Goal: Contribute content: Contribute content

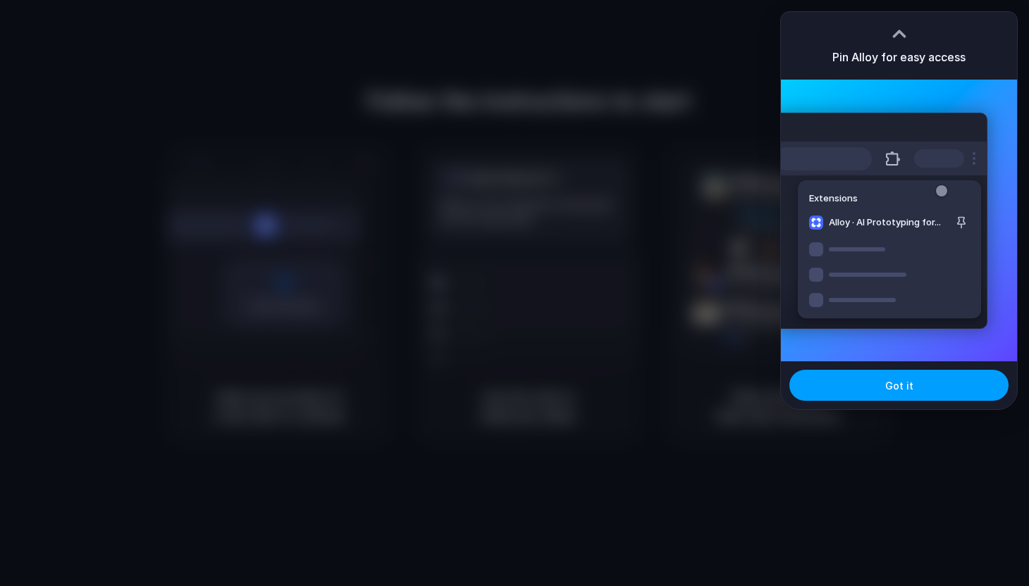
click at [850, 400] on button "Got it" at bounding box center [898, 385] width 219 height 31
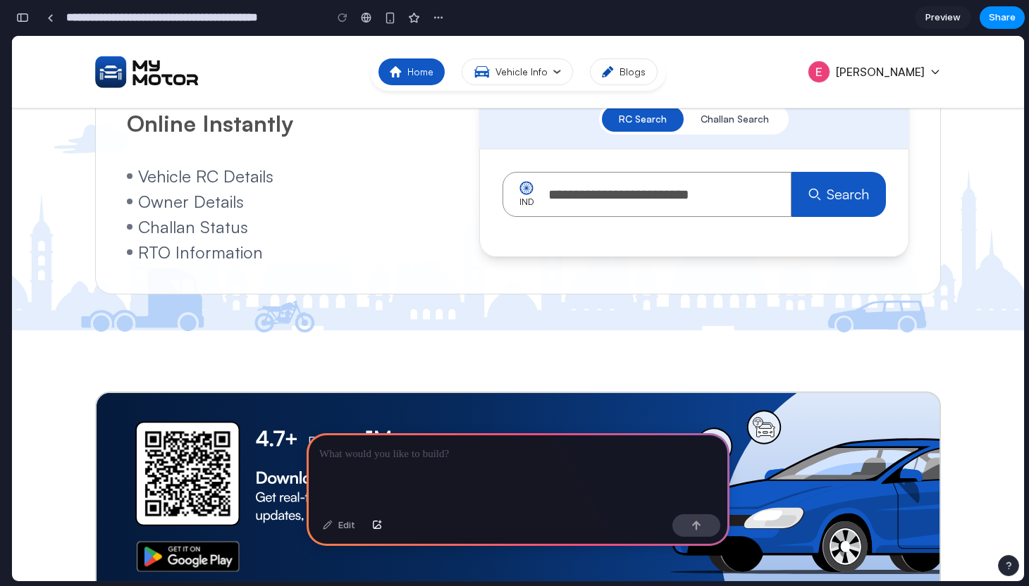
scroll to position [118, 0]
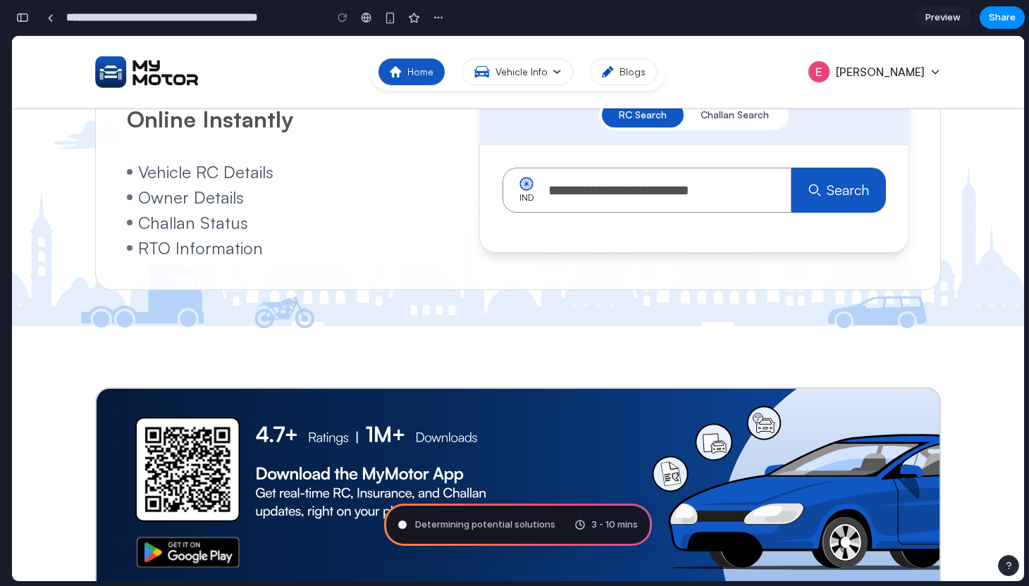
click at [502, 531] on span "Determining potential solutions" at bounding box center [485, 525] width 140 height 14
click at [582, 526] on div "3 - 10 mins" at bounding box center [605, 525] width 63 height 14
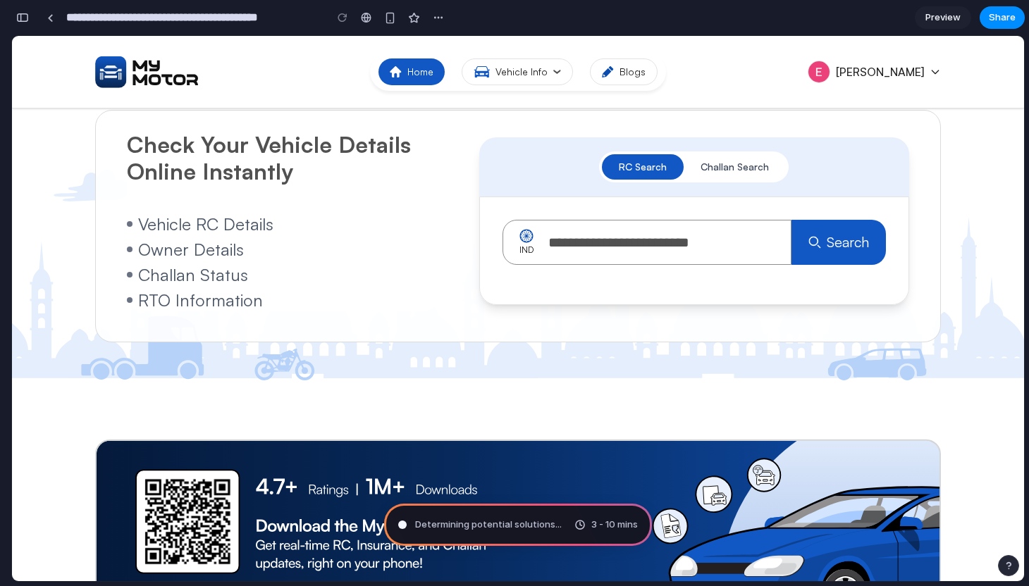
scroll to position [0, 0]
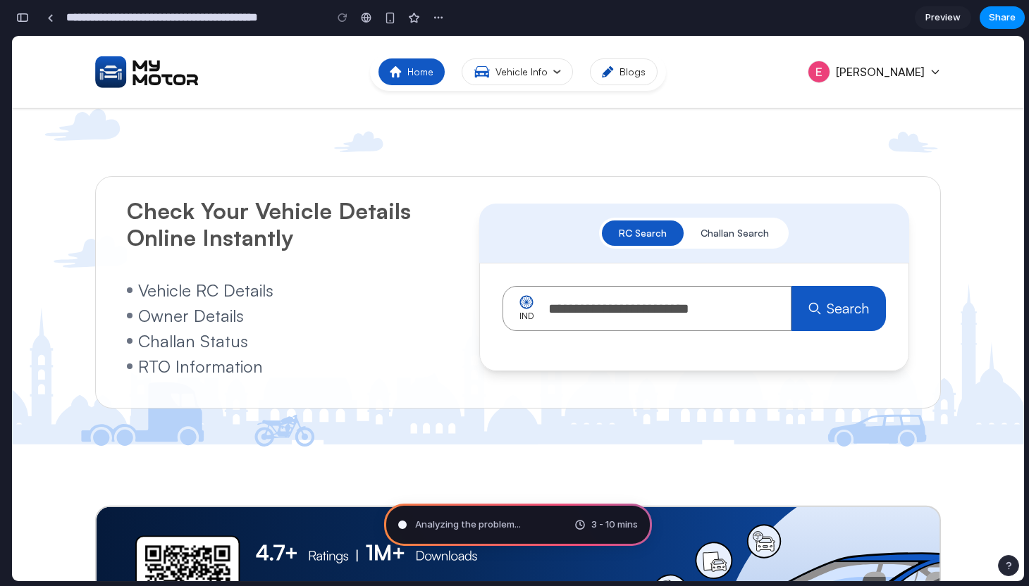
type input "**********"
